Goal: Task Accomplishment & Management: Manage account settings

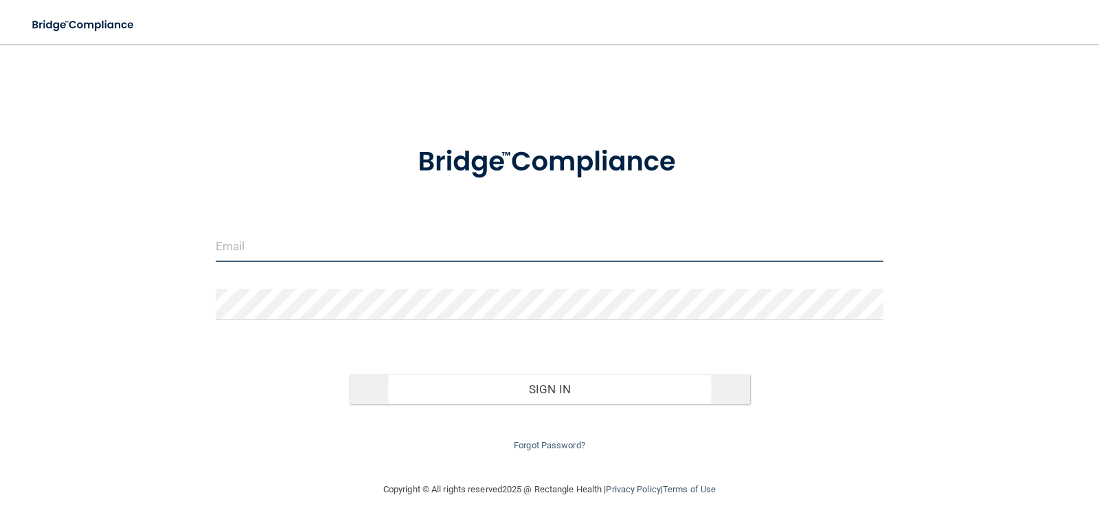
type input "[EMAIL_ADDRESS][DOMAIN_NAME]"
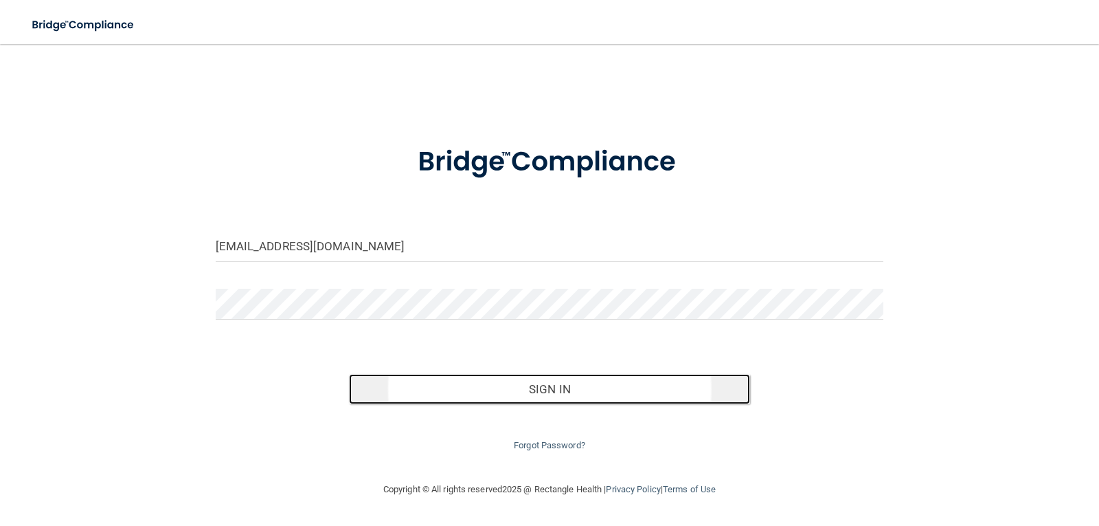
click at [530, 387] on button "Sign In" at bounding box center [549, 389] width 401 height 30
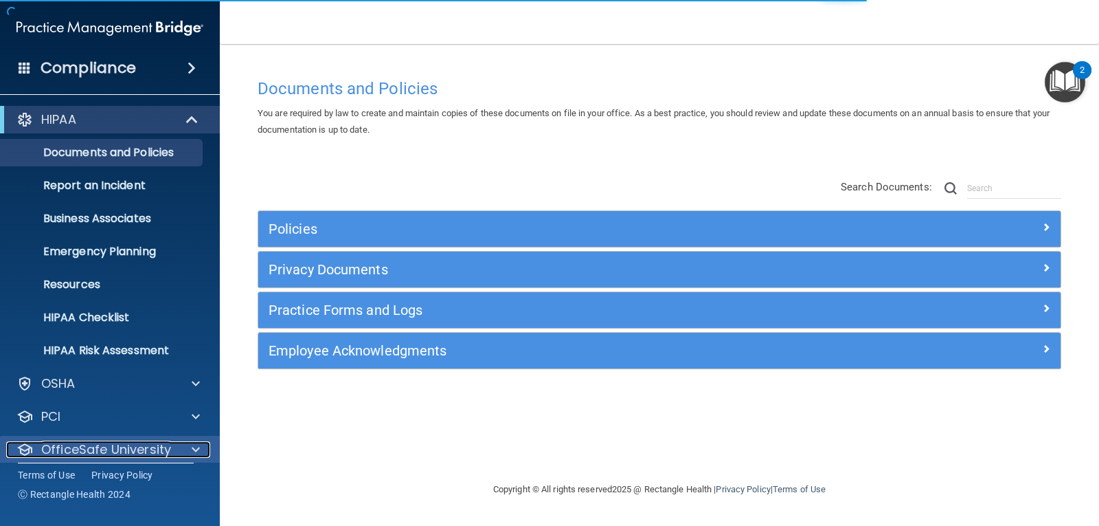
click at [142, 447] on p "OfficeSafe University" at bounding box center [106, 449] width 130 height 16
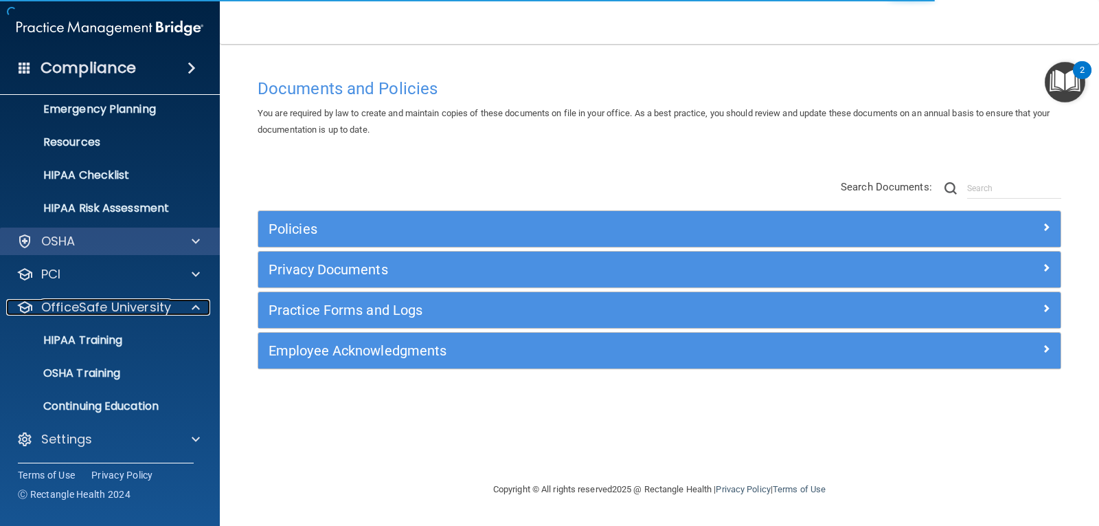
scroll to position [144, 0]
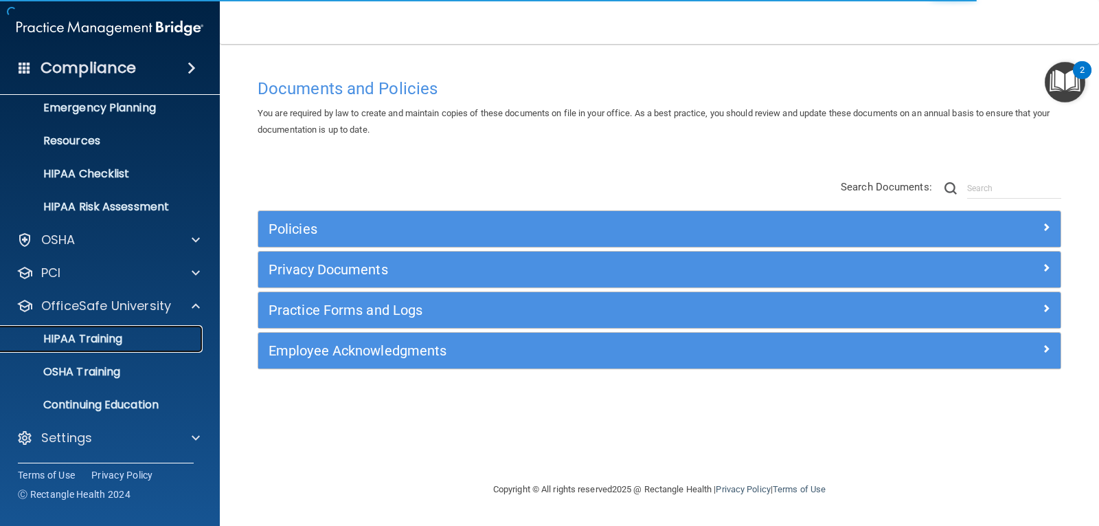
click at [131, 339] on div "HIPAA Training" at bounding box center [103, 339] width 188 height 14
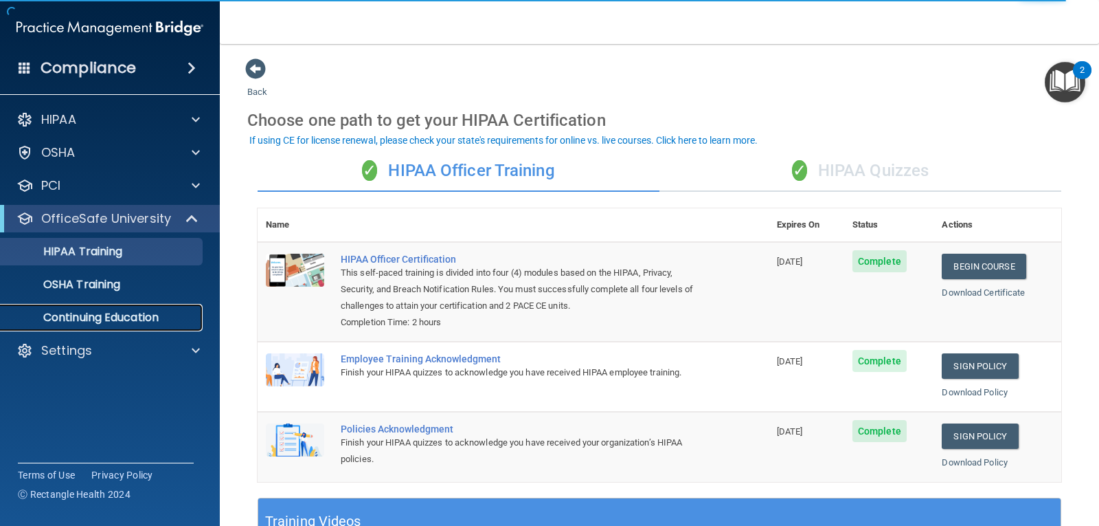
click at [120, 316] on p "Continuing Education" at bounding box center [103, 318] width 188 height 14
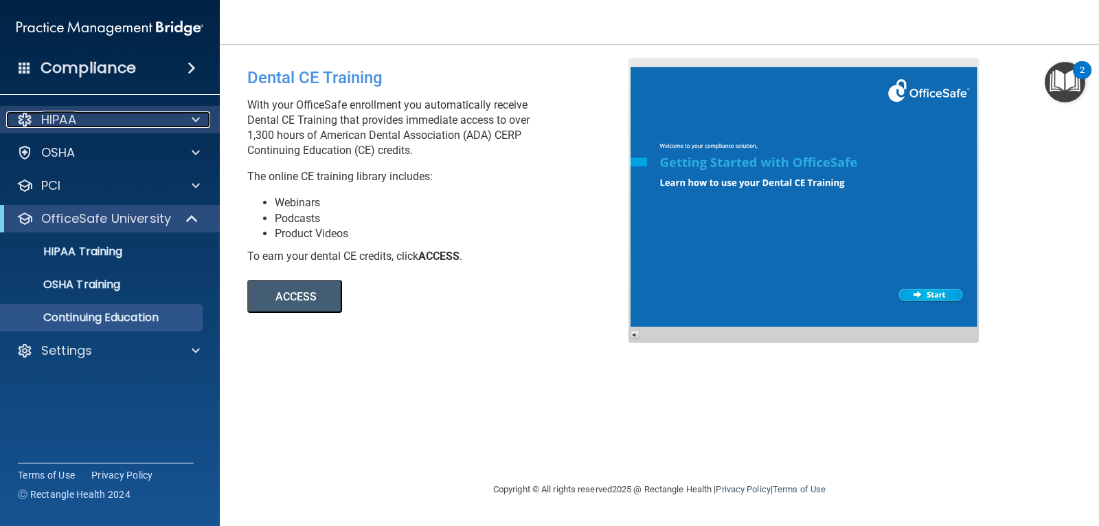
click at [155, 125] on div "HIPAA" at bounding box center [91, 119] width 170 height 16
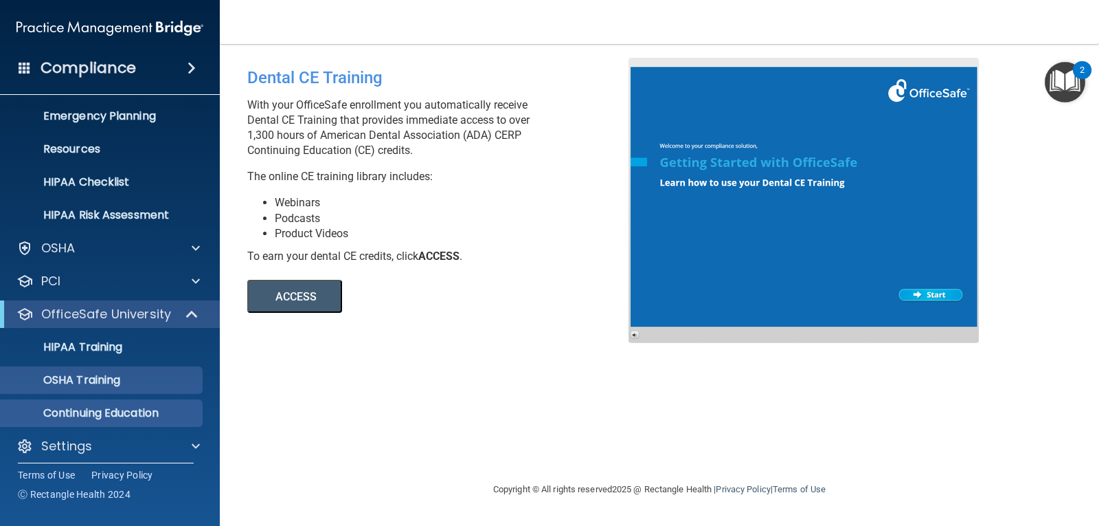
scroll to position [144, 0]
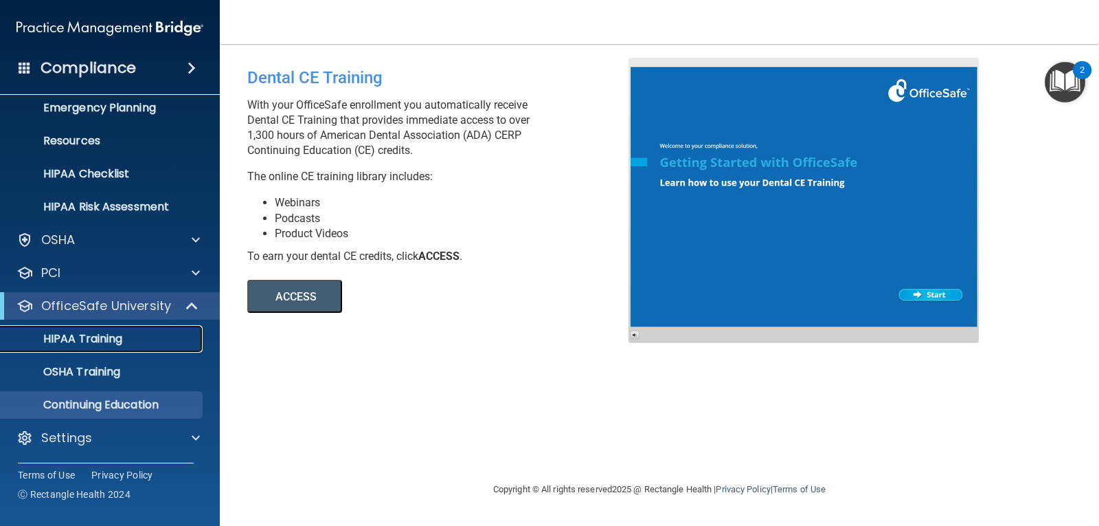
click at [130, 338] on div "HIPAA Training" at bounding box center [103, 339] width 188 height 14
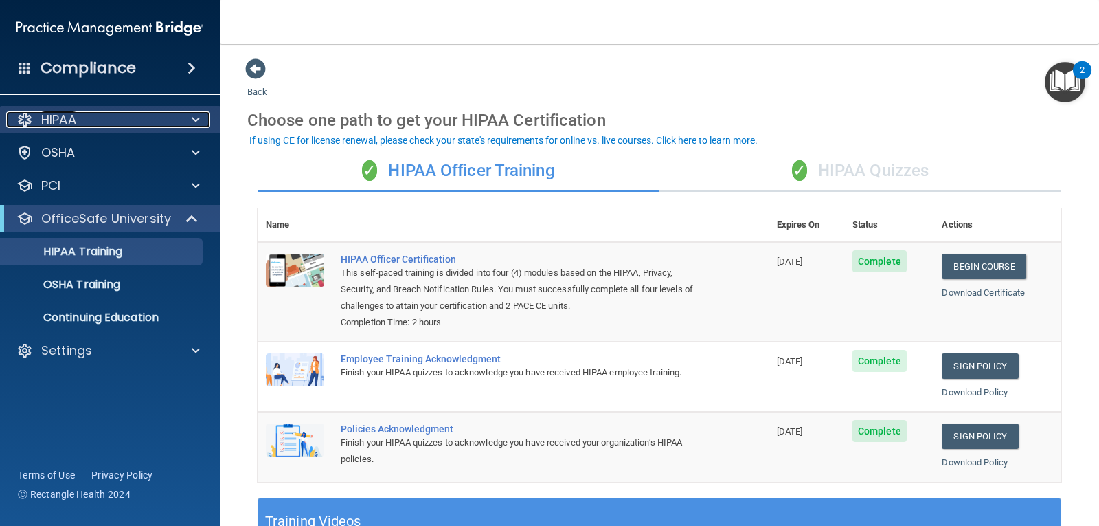
click at [121, 114] on div "HIPAA" at bounding box center [91, 119] width 170 height 16
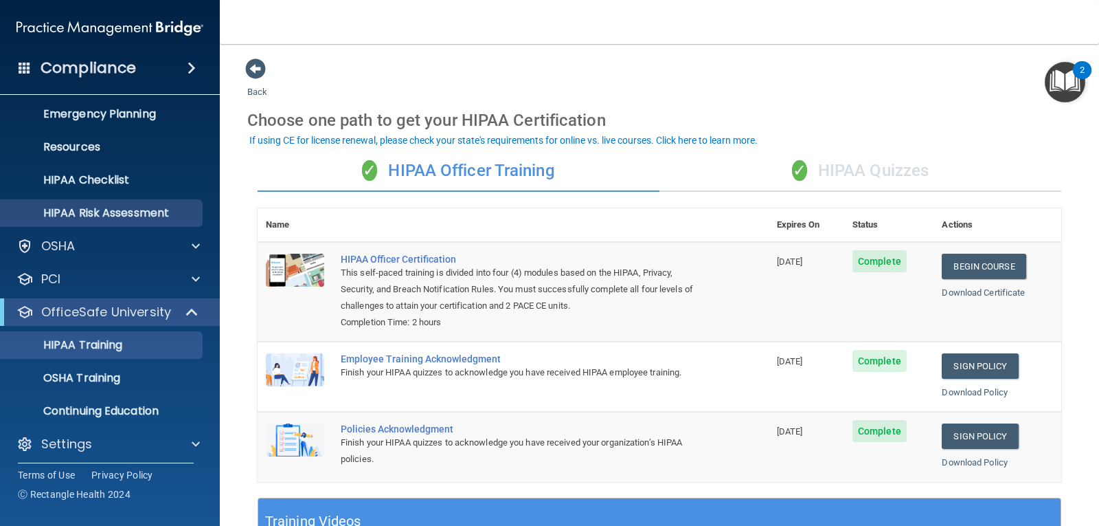
scroll to position [144, 0]
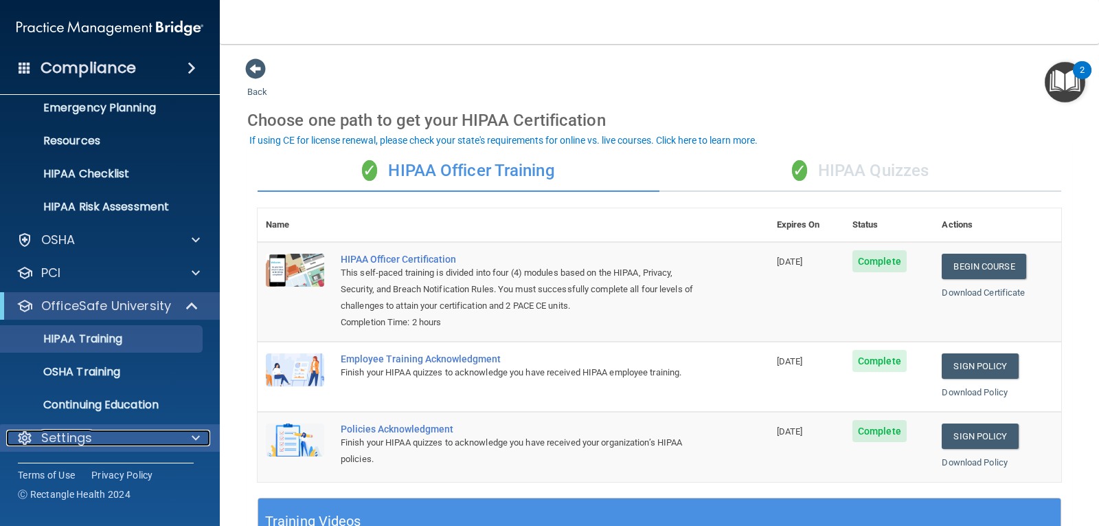
click at [112, 442] on div "Settings" at bounding box center [91, 437] width 170 height 16
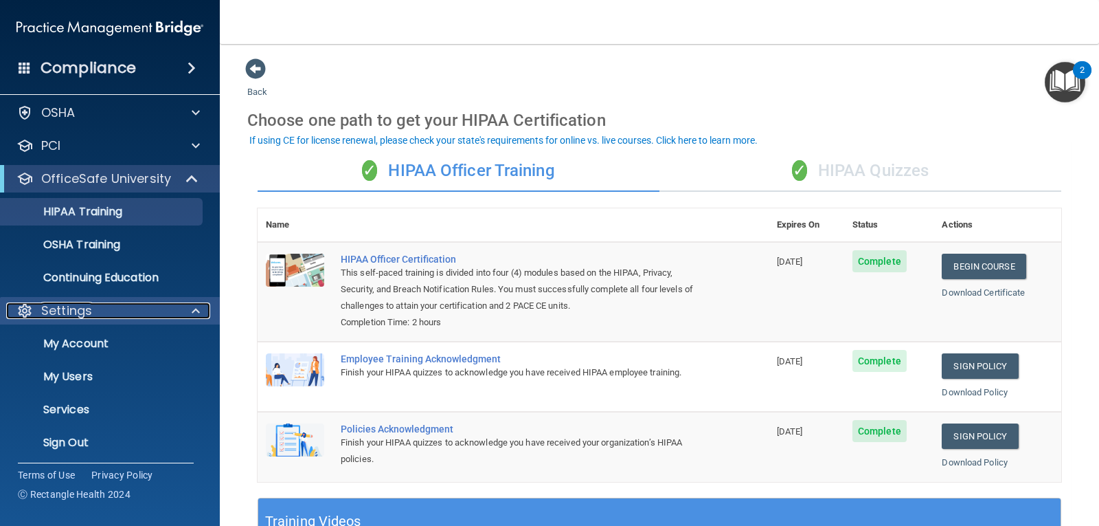
scroll to position [276, 0]
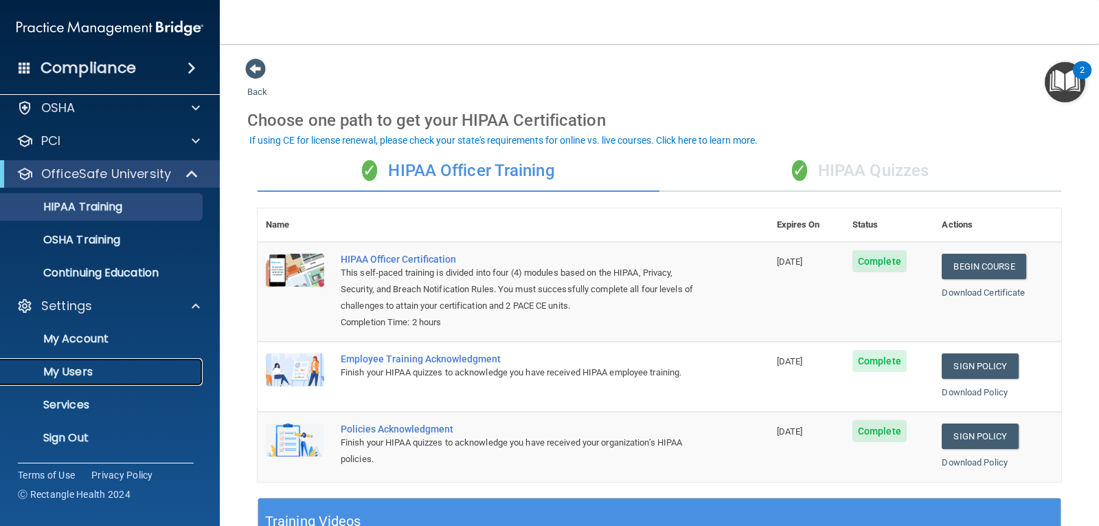
click at [104, 371] on p "My Users" at bounding box center [103, 372] width 188 height 14
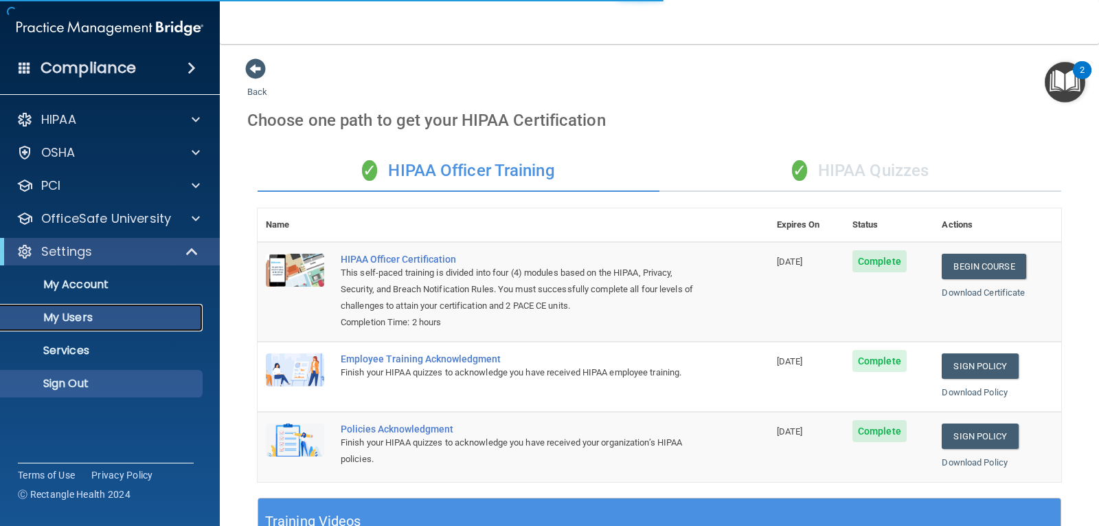
select select "20"
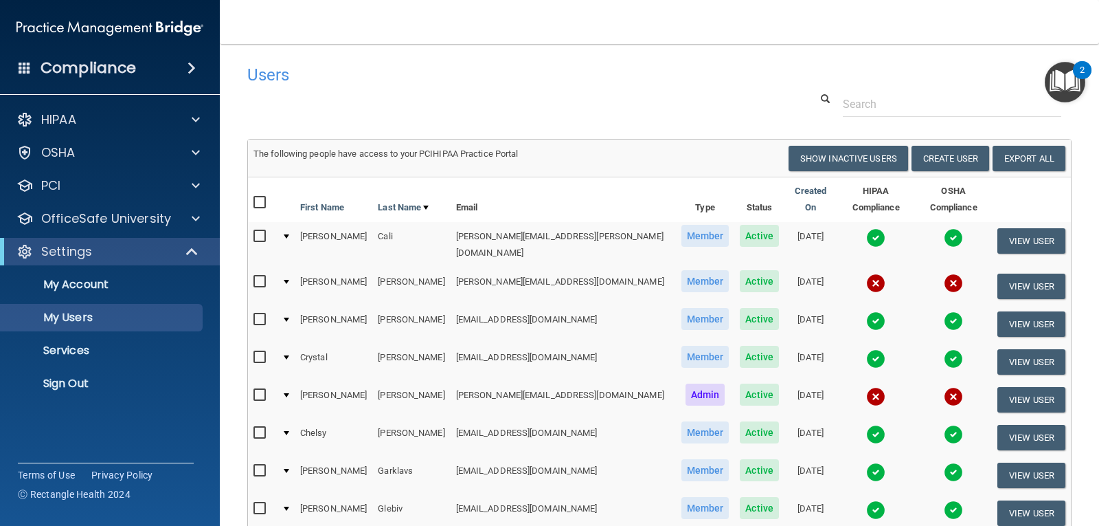
click at [258, 352] on input "checkbox" at bounding box center [262, 357] width 16 height 11
checkbox input "true"
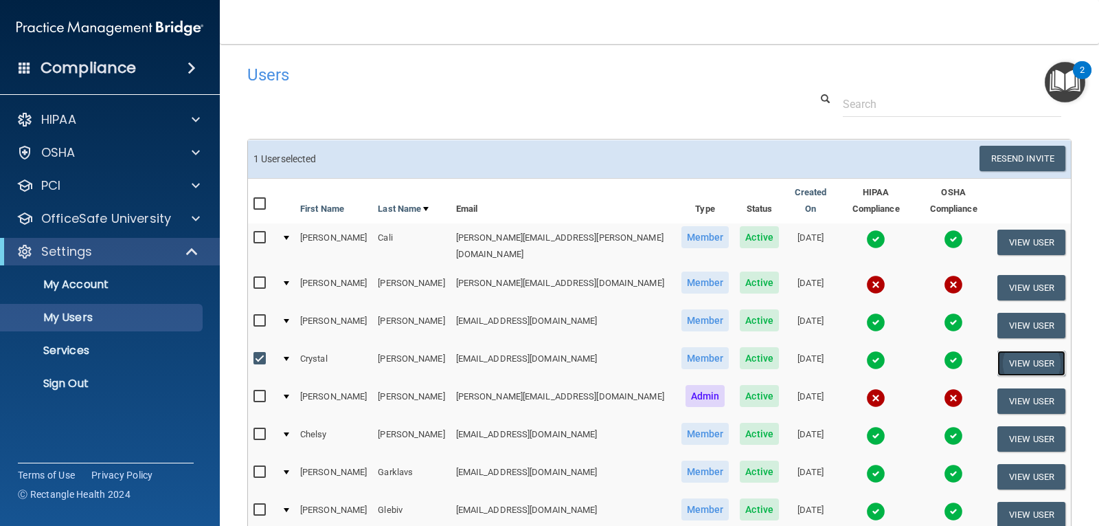
click at [1015, 350] on button "View User" at bounding box center [1032, 362] width 68 height 25
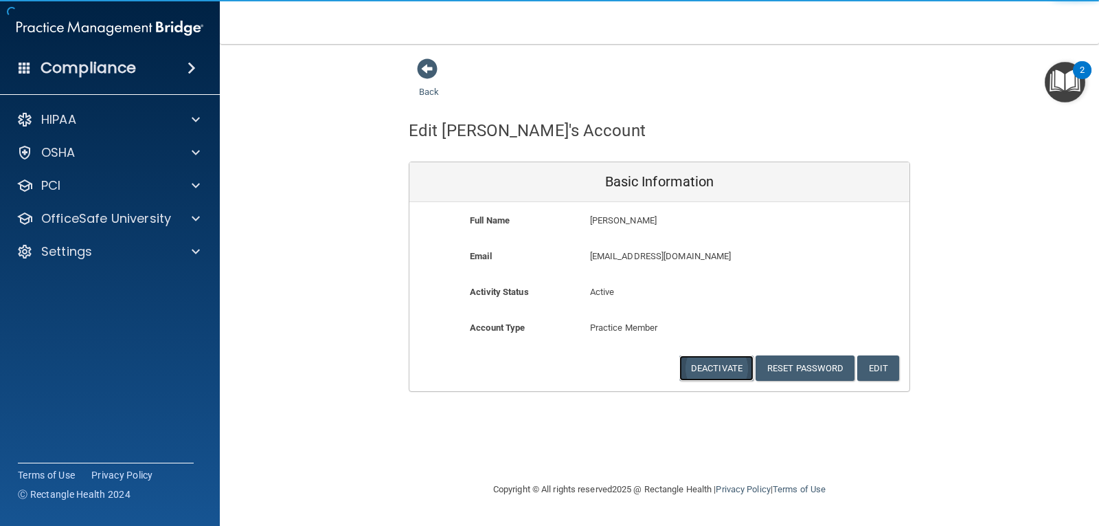
click at [725, 368] on button "Deactivate" at bounding box center [716, 367] width 74 height 25
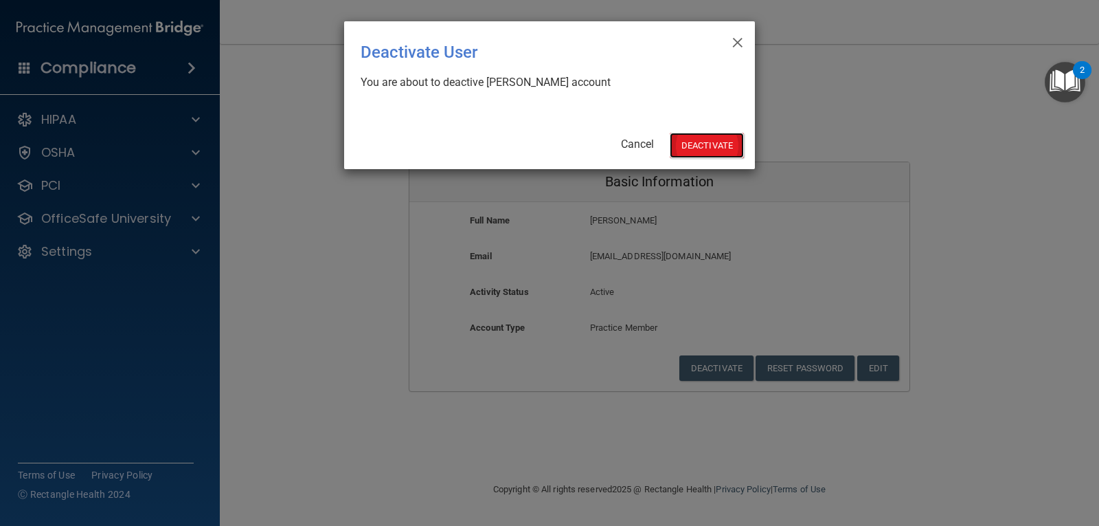
click at [703, 135] on button "Deactivate" at bounding box center [707, 145] width 74 height 25
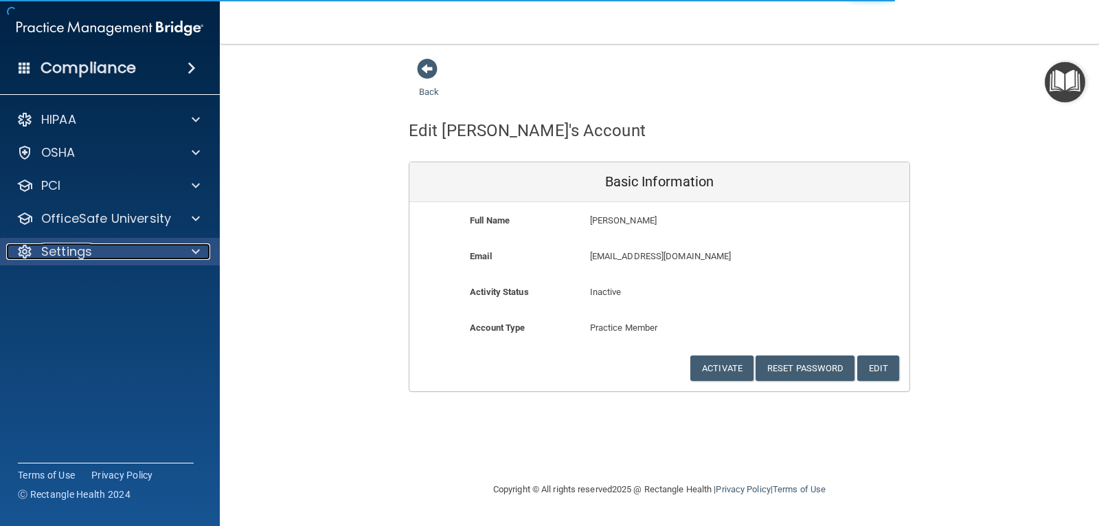
click at [68, 254] on p "Settings" at bounding box center [66, 251] width 51 height 16
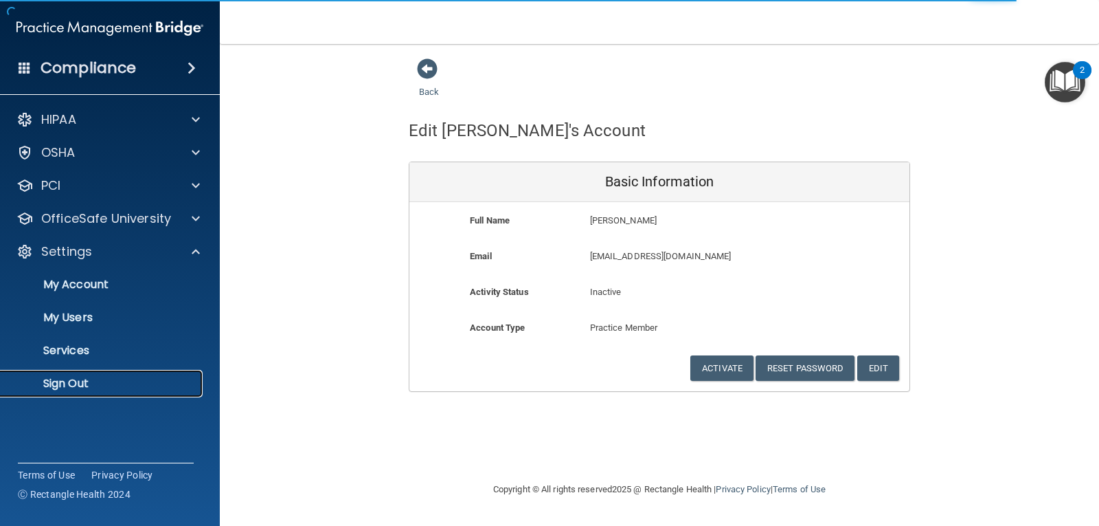
click at [80, 377] on p "Sign Out" at bounding box center [103, 384] width 188 height 14
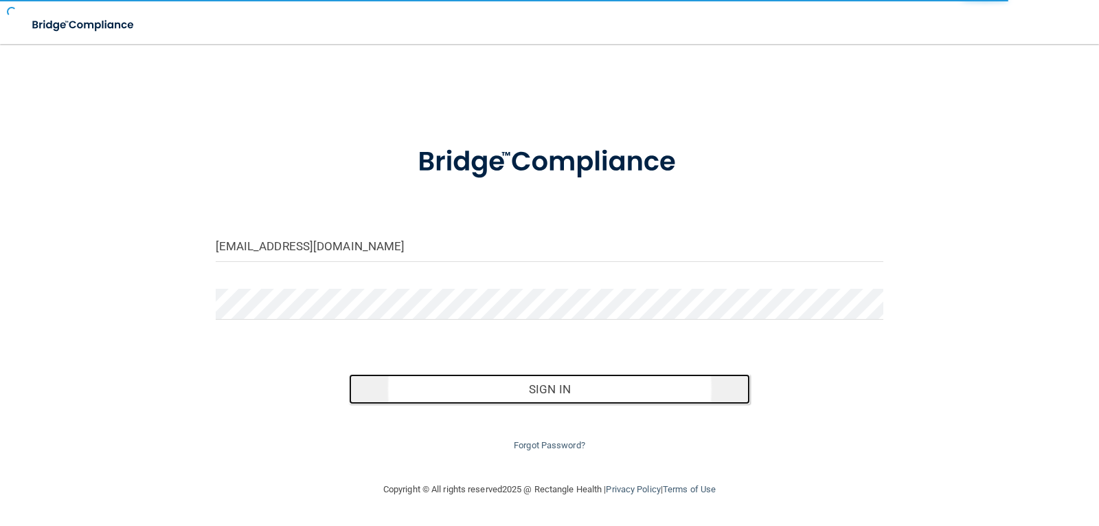
click at [521, 385] on button "Sign In" at bounding box center [549, 389] width 401 height 30
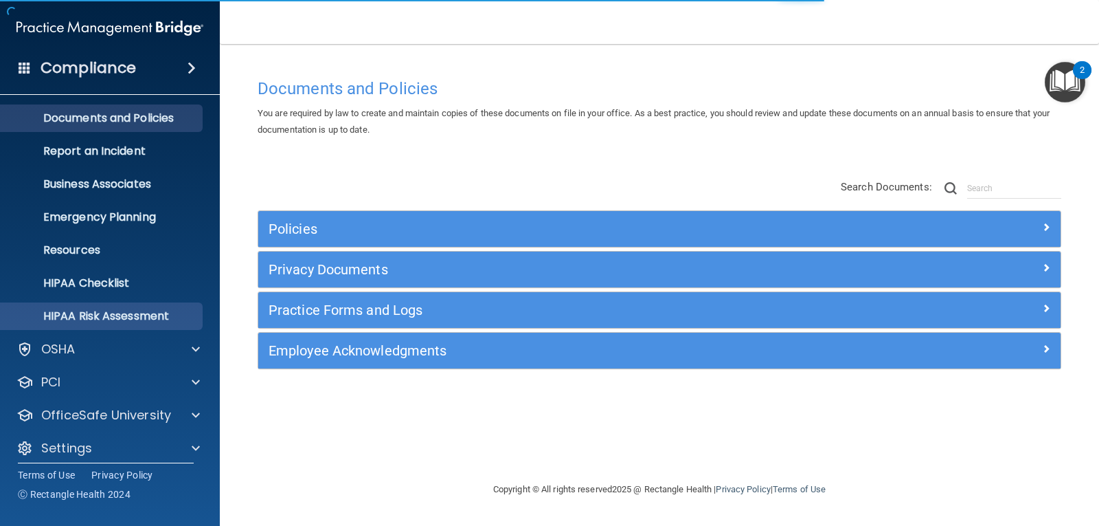
scroll to position [45, 0]
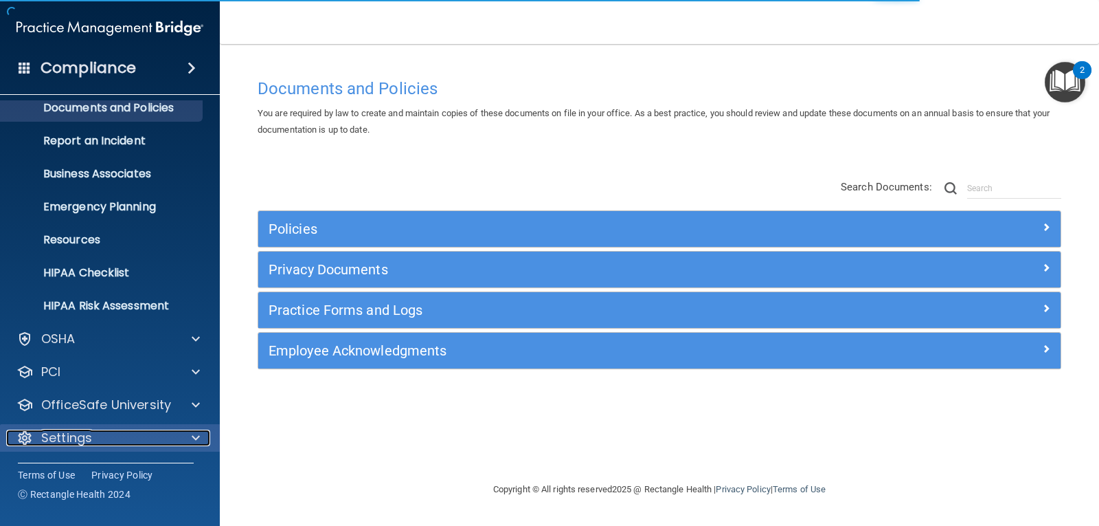
click at [80, 437] on p "Settings" at bounding box center [66, 437] width 51 height 16
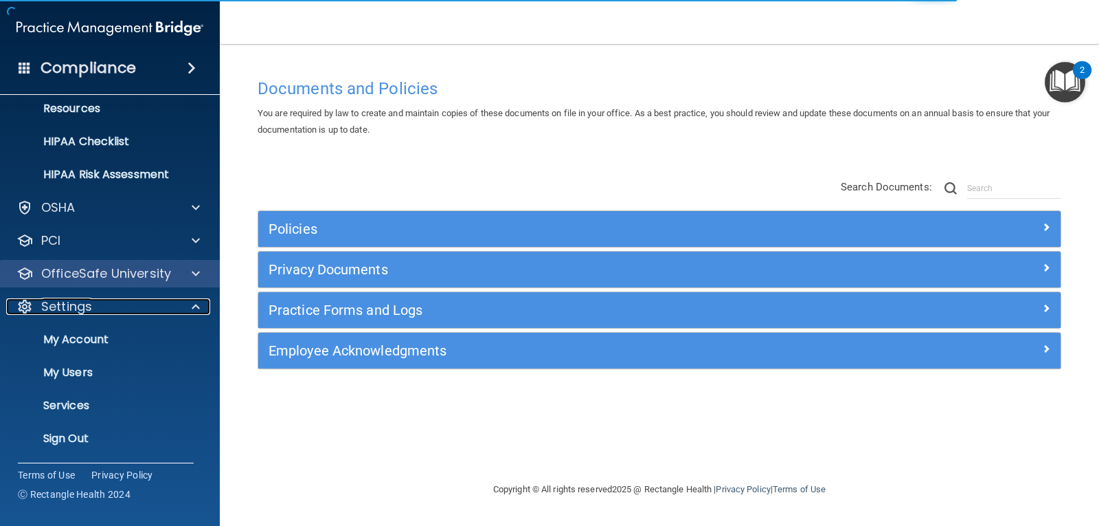
scroll to position [177, 0]
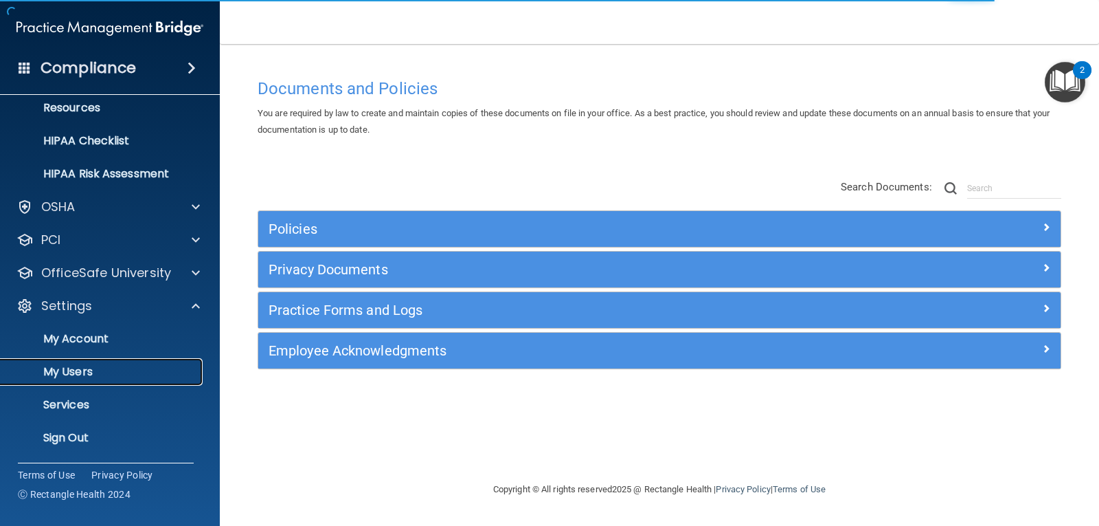
click at [113, 365] on p "My Users" at bounding box center [103, 372] width 188 height 14
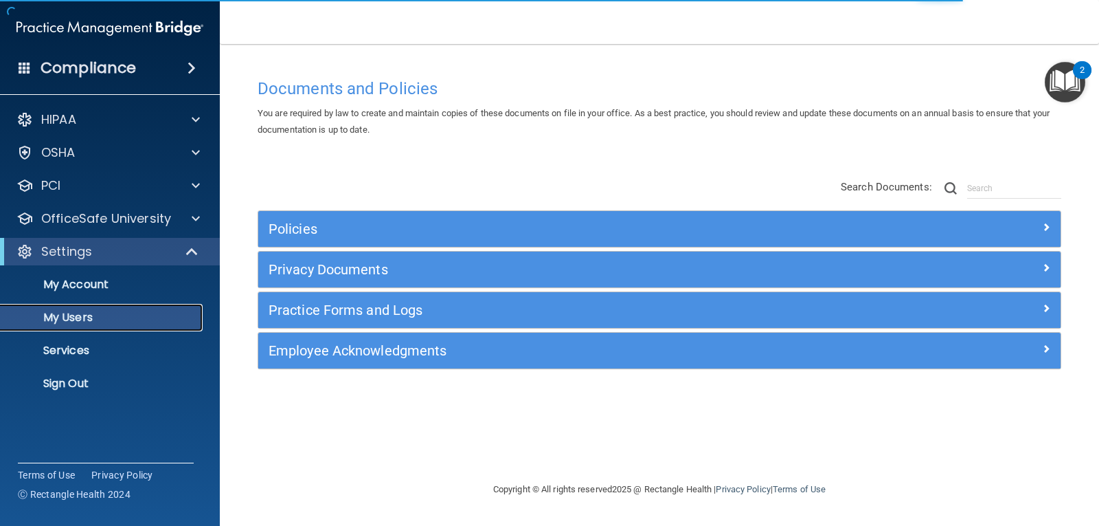
select select "20"
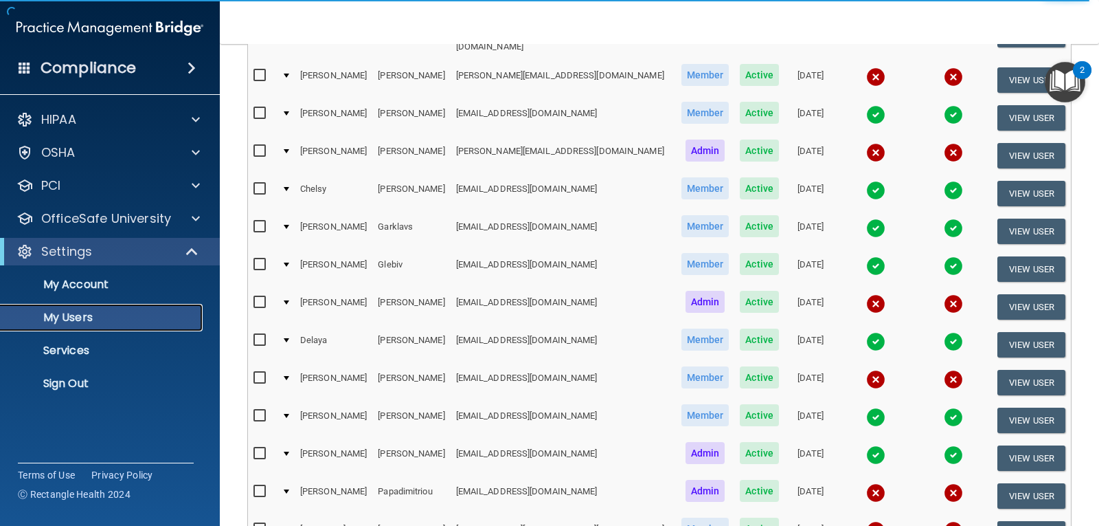
scroll to position [275, 0]
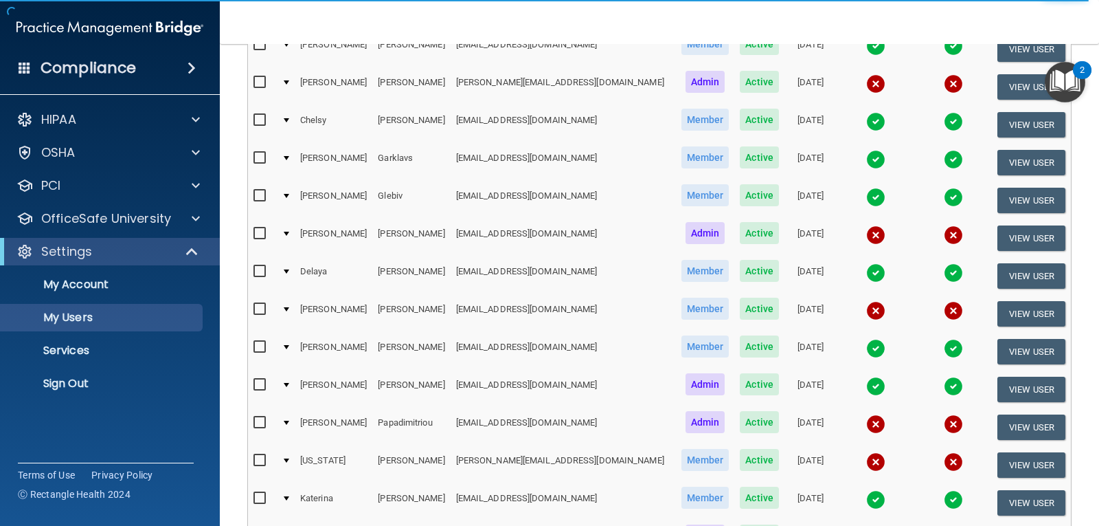
click at [257, 304] on input "checkbox" at bounding box center [262, 309] width 16 height 11
checkbox input "true"
click at [1026, 301] on button "View User" at bounding box center [1032, 313] width 68 height 25
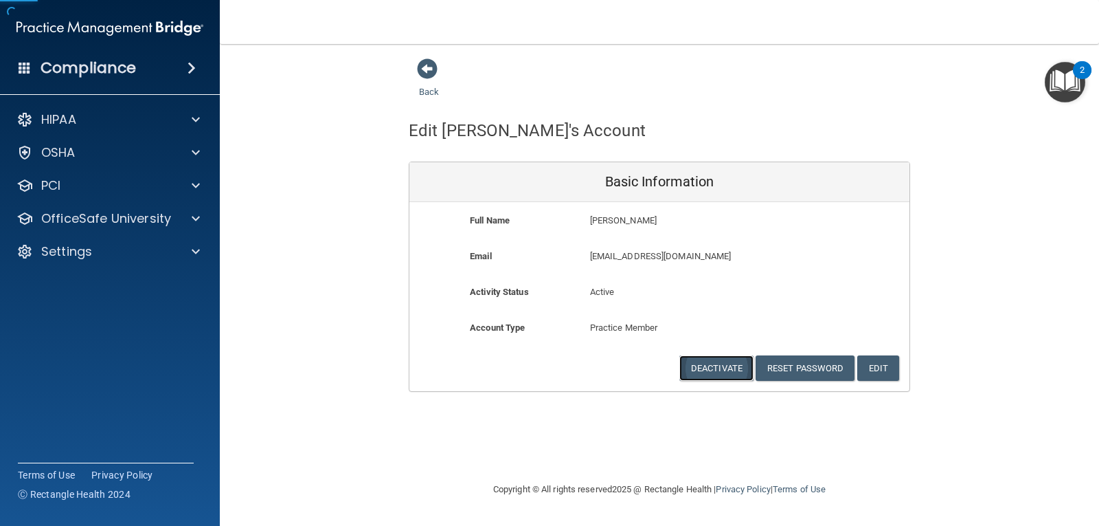
click at [704, 364] on button "Deactivate" at bounding box center [716, 367] width 74 height 25
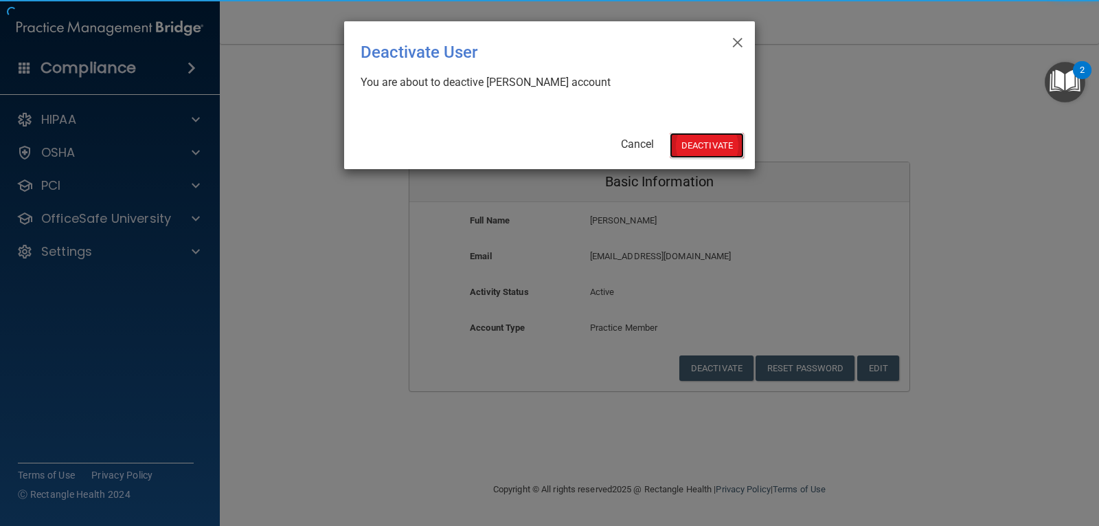
click at [713, 137] on button "Deactivate" at bounding box center [707, 145] width 74 height 25
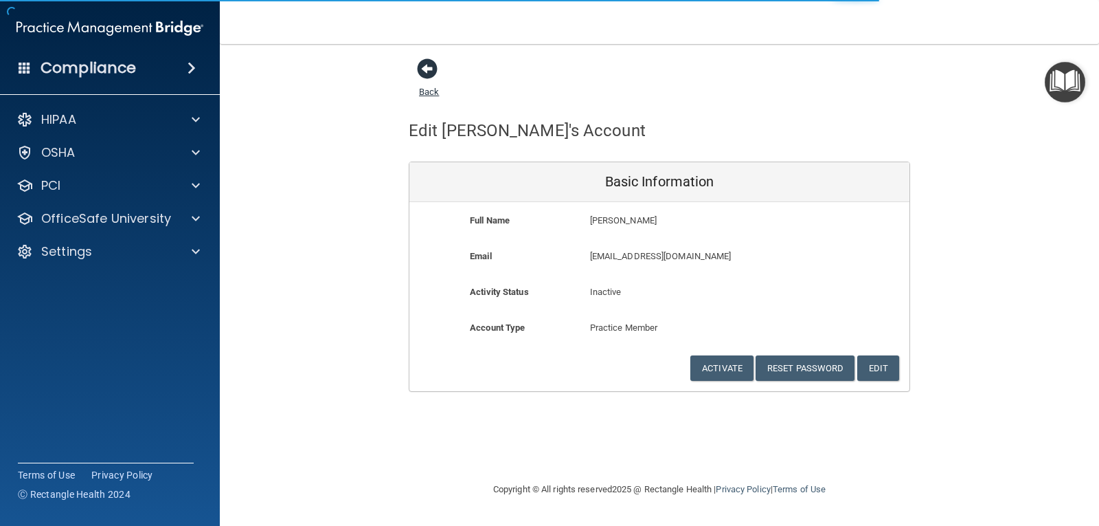
click at [434, 64] on span at bounding box center [427, 68] width 21 height 21
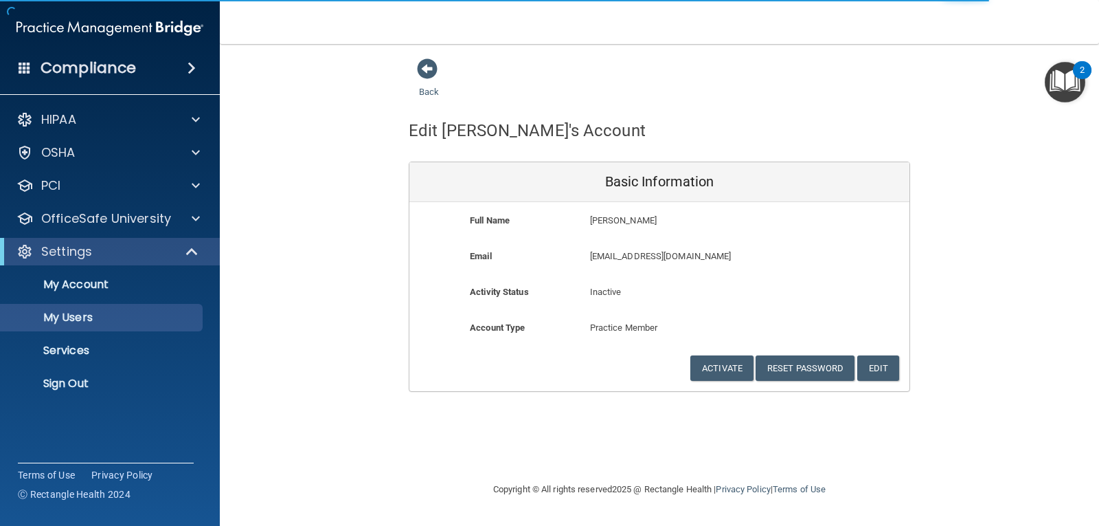
select select "20"
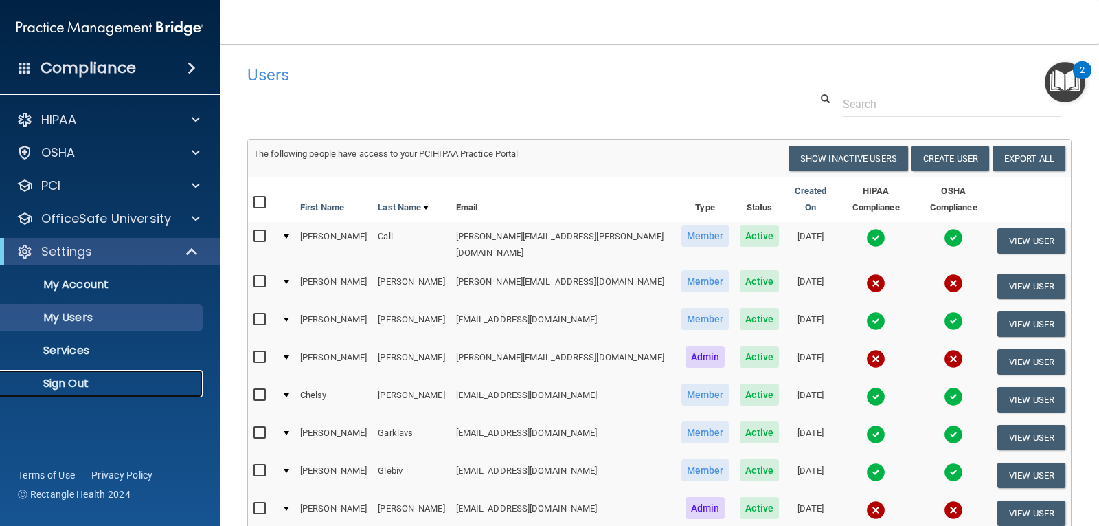
click at [58, 381] on p "Sign Out" at bounding box center [103, 384] width 188 height 14
